Goal: Find contact information: Find contact information

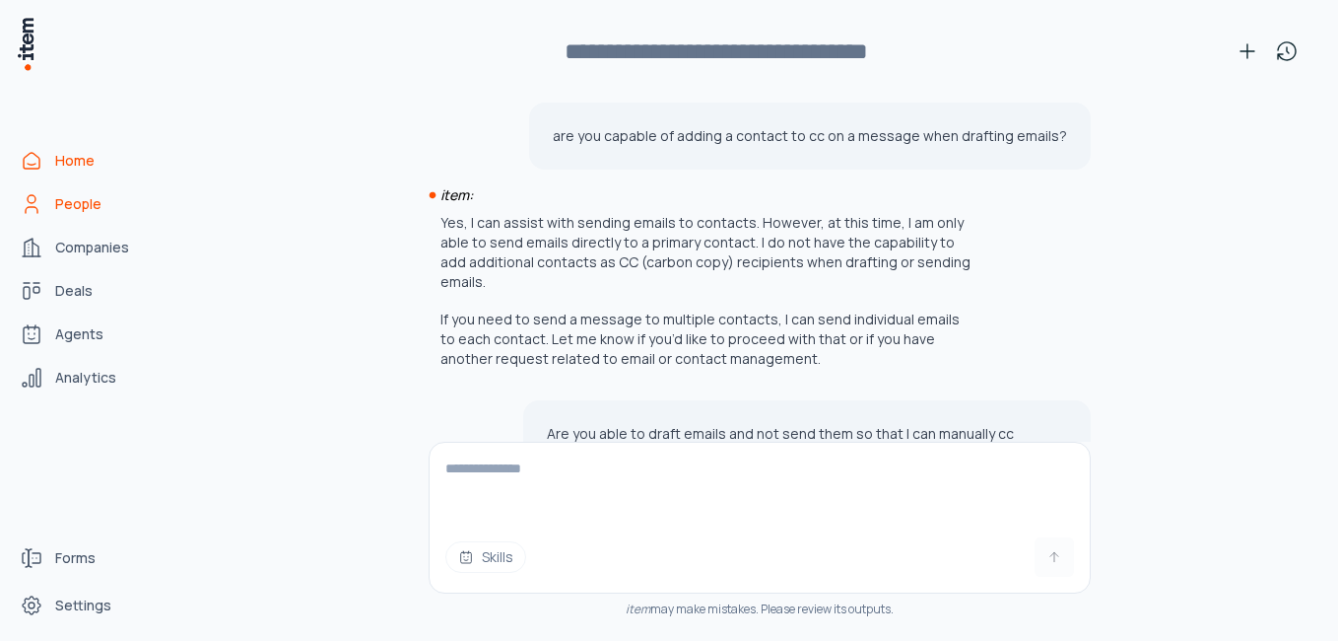
scroll to position [332, 0]
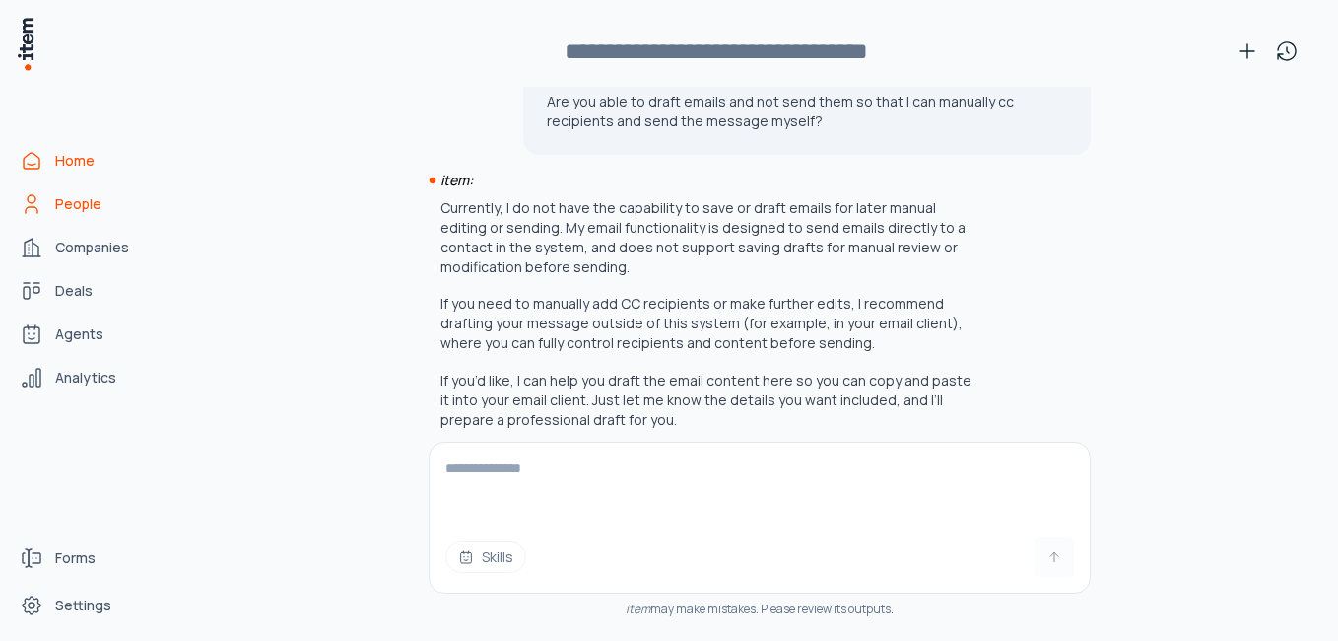
click at [85, 214] on link "People" at bounding box center [87, 203] width 150 height 39
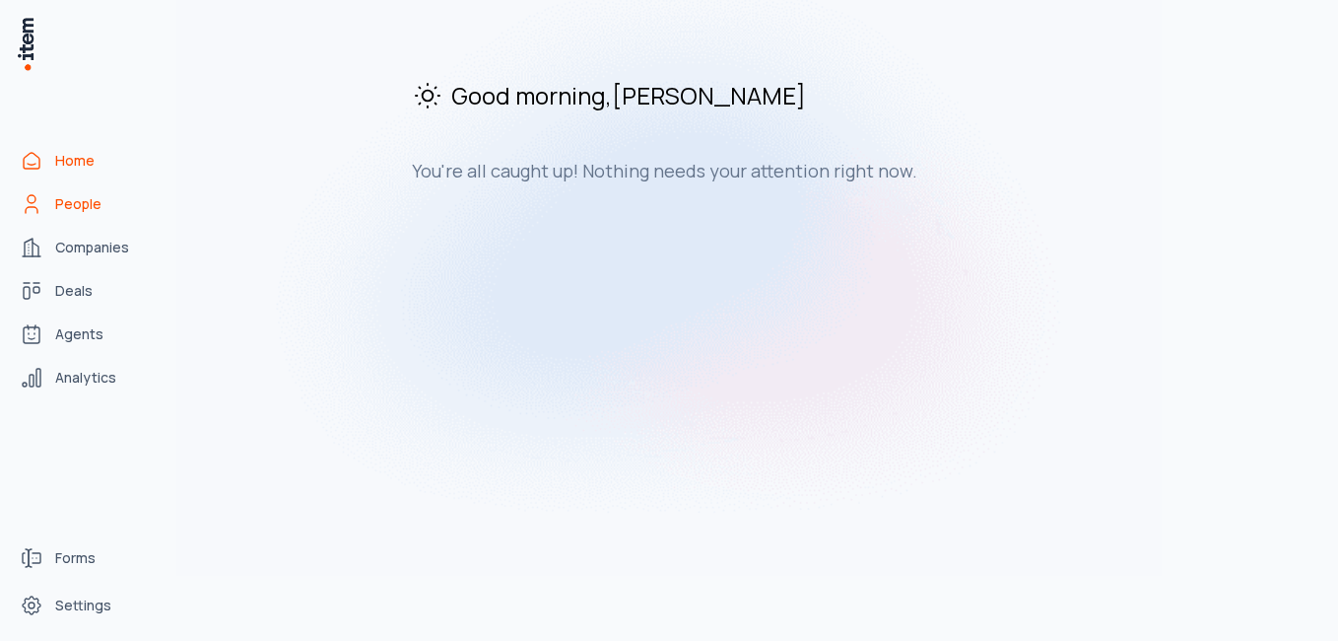
scroll to position [0, 0]
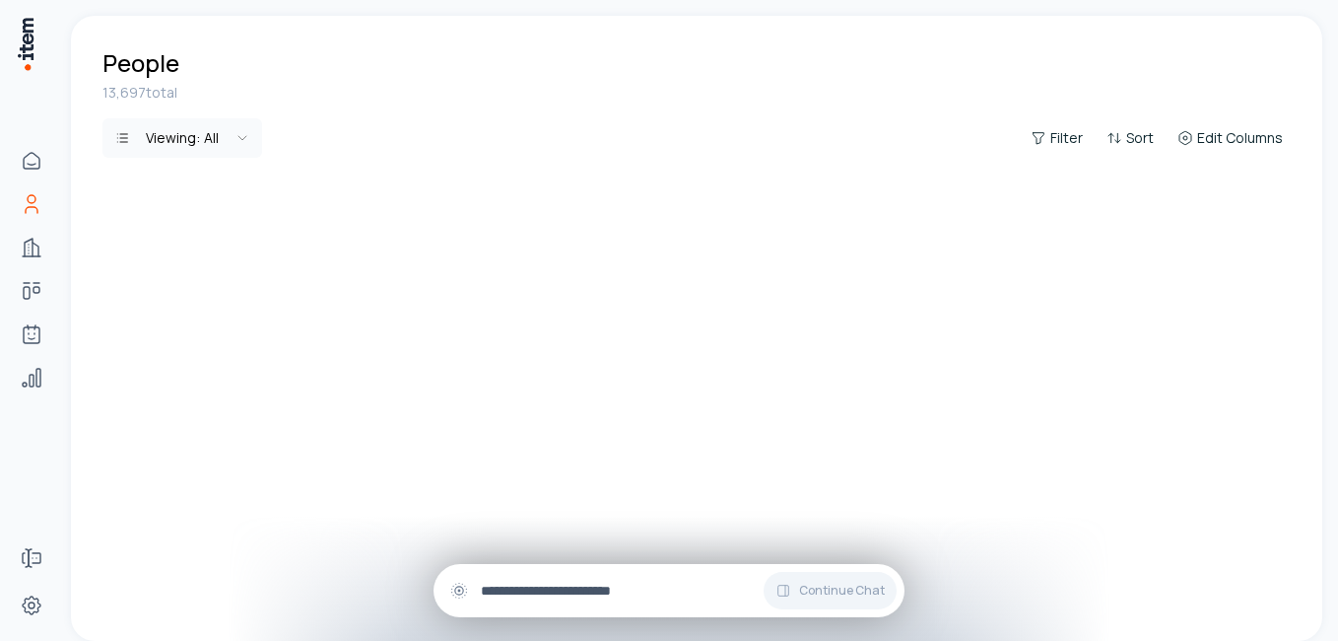
click at [597, 584] on input "text" at bounding box center [685, 591] width 408 height 22
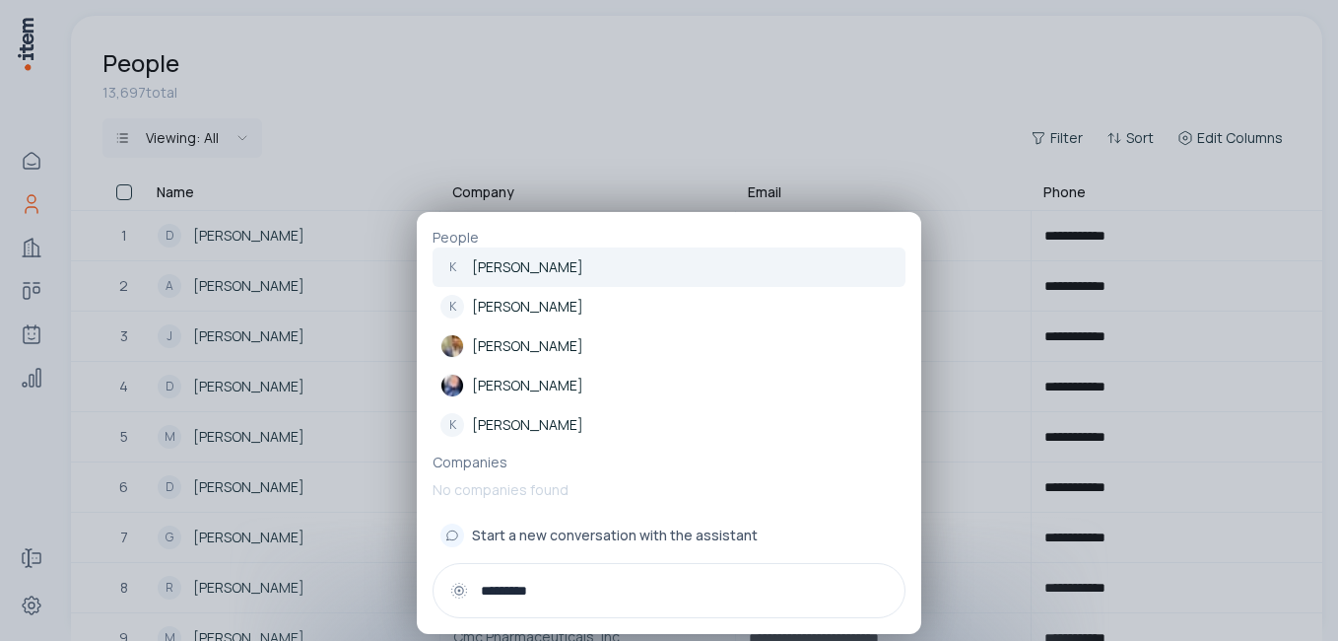
type input "*********"
click at [537, 262] on p "Kellie McKay" at bounding box center [527, 267] width 111 height 20
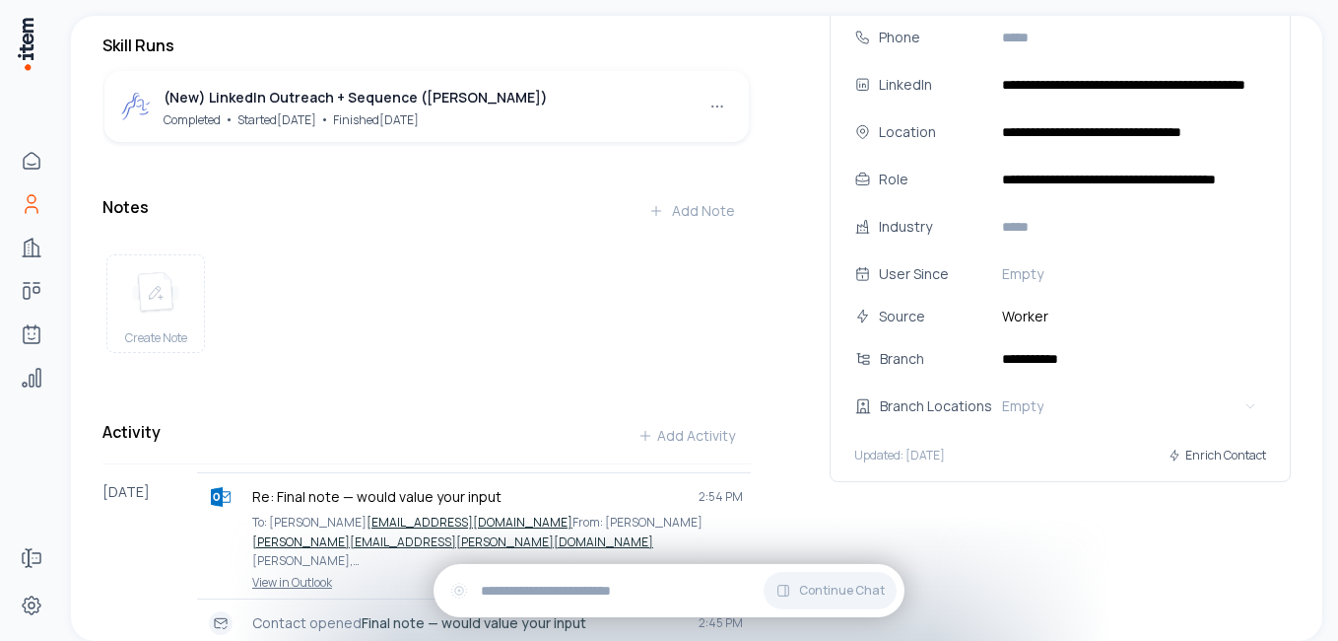
scroll to position [218, 0]
